Goal: Check status: Check status

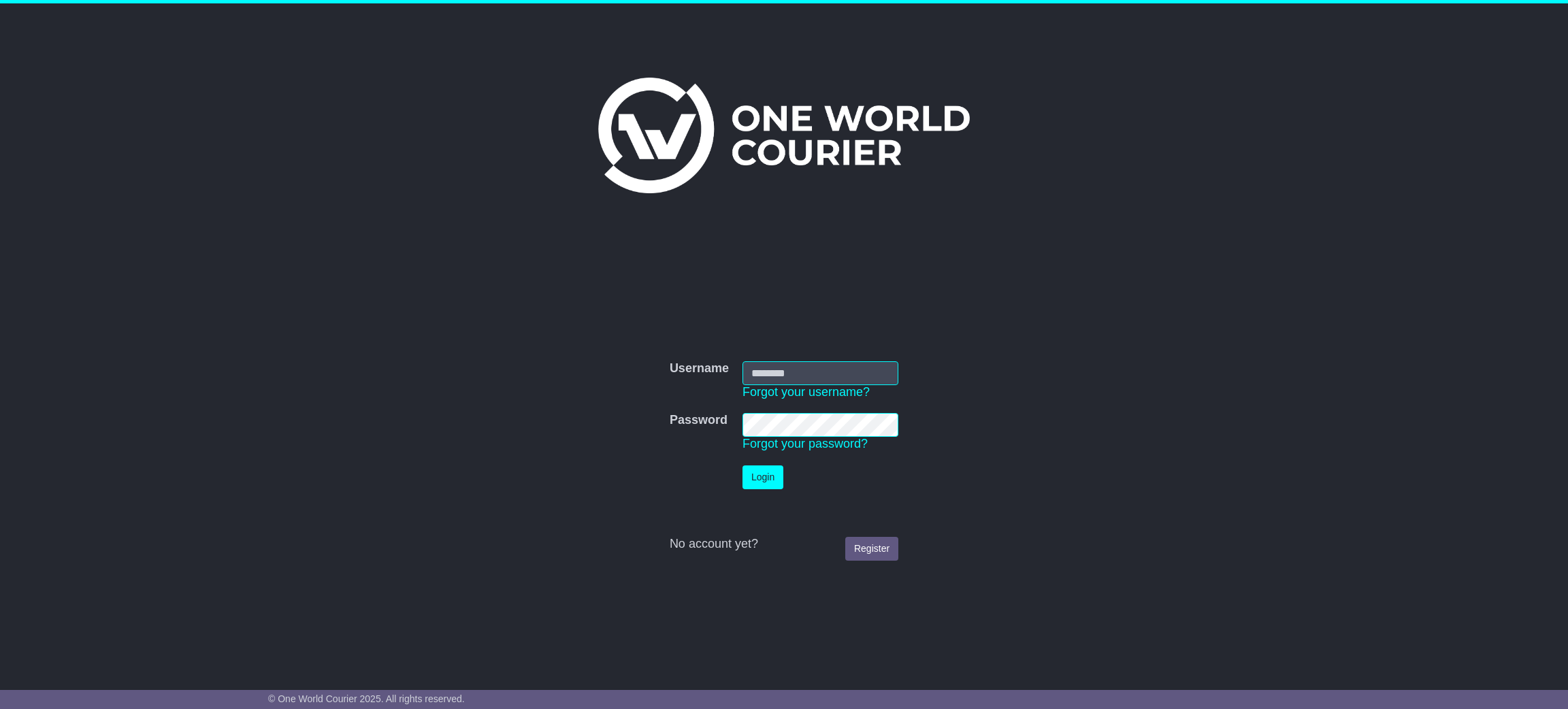
type input "**********"
click at [765, 485] on button "Login" at bounding box center [763, 477] width 41 height 24
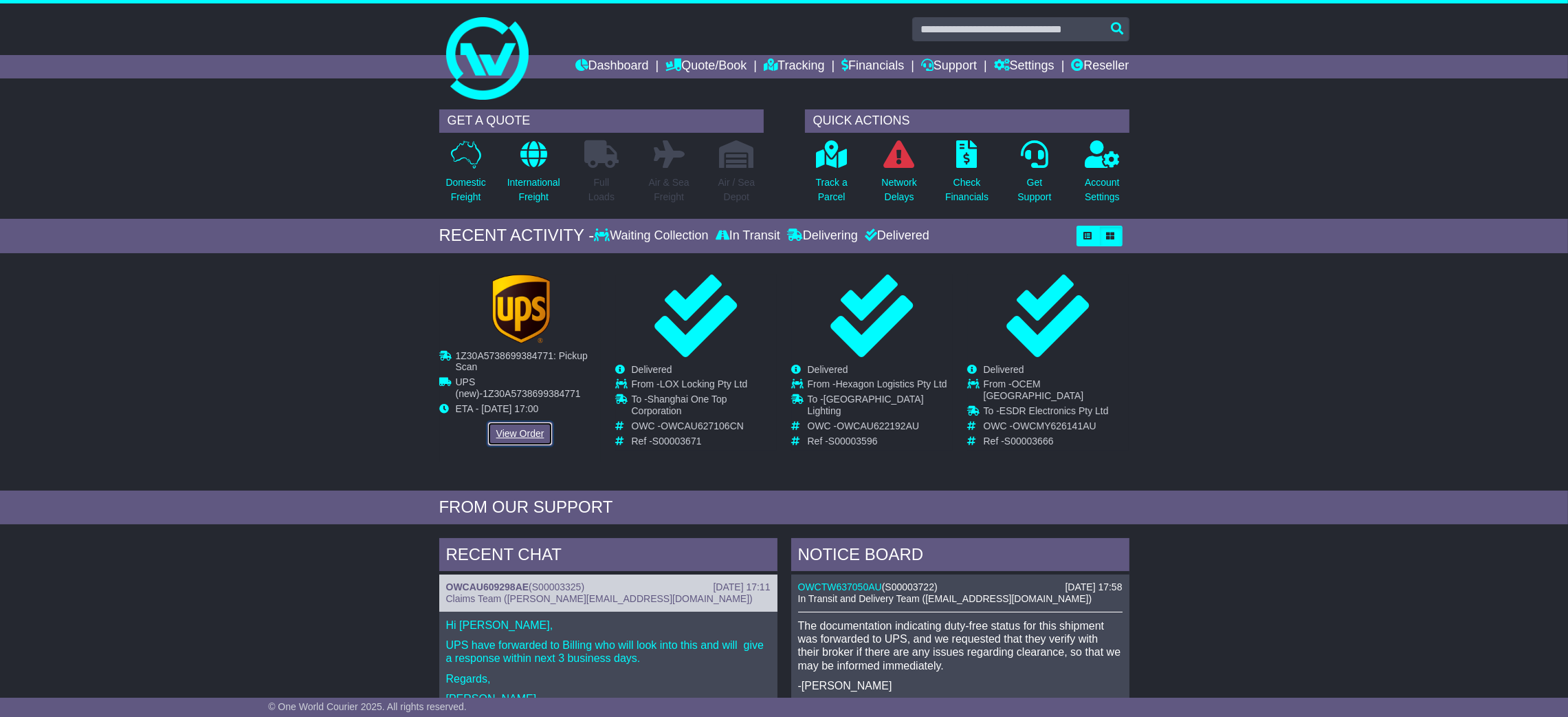
click at [518, 435] on link "View Order" at bounding box center [521, 434] width 66 height 24
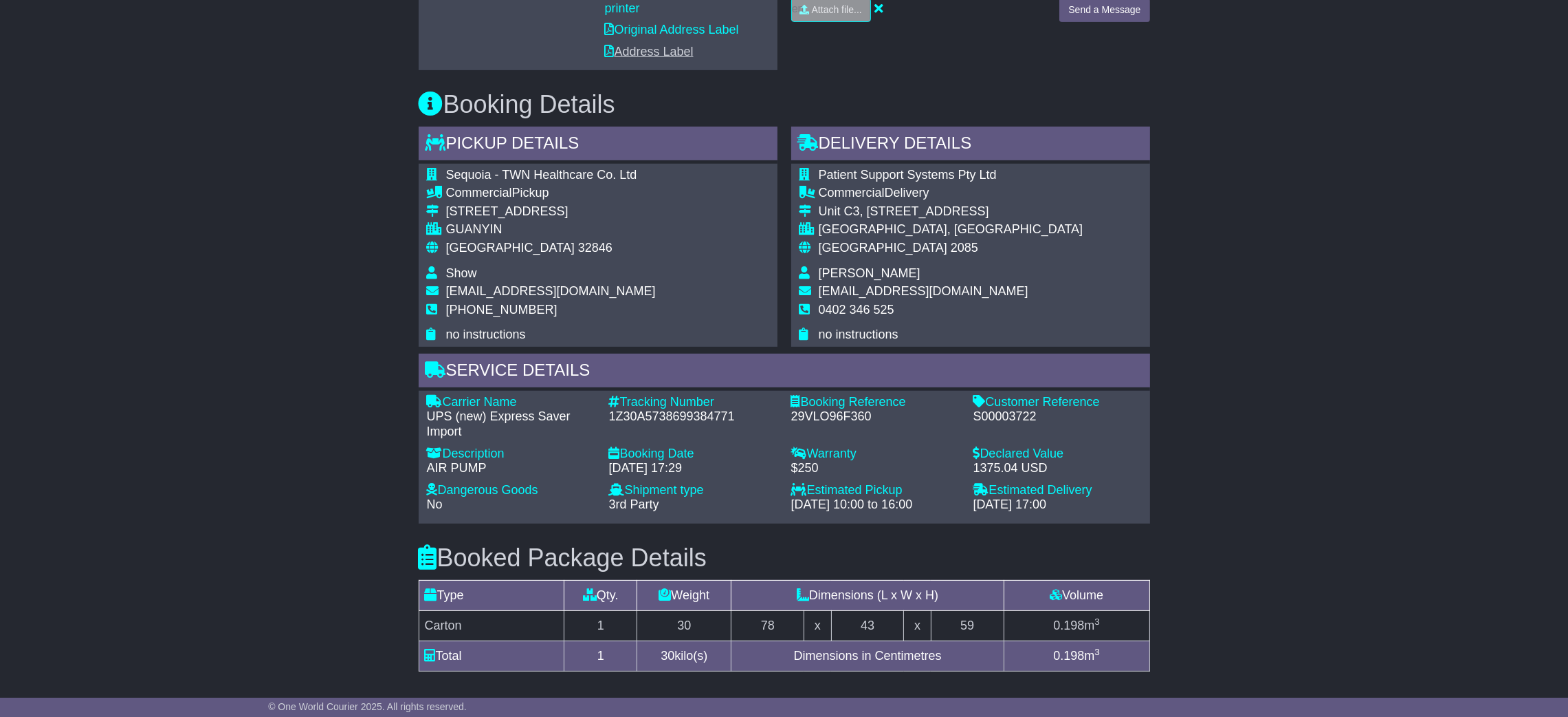
scroll to position [619, 0]
